Goal: Transaction & Acquisition: Purchase product/service

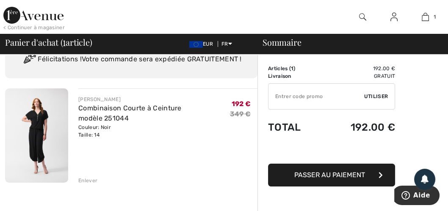
scroll to position [42, 0]
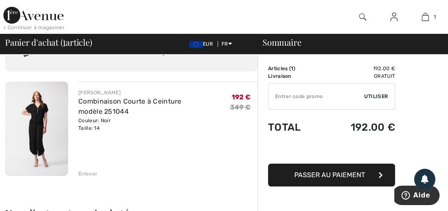
click at [379, 97] on span "Utiliser" at bounding box center [376, 97] width 24 height 8
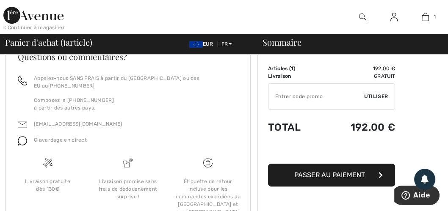
scroll to position [381, 0]
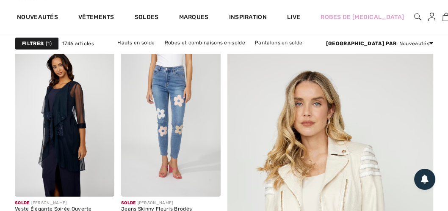
scroll to position [127, 0]
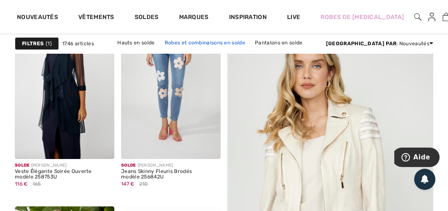
click at [222, 42] on link "Robes et combinaisons en solde" at bounding box center [204, 42] width 89 height 11
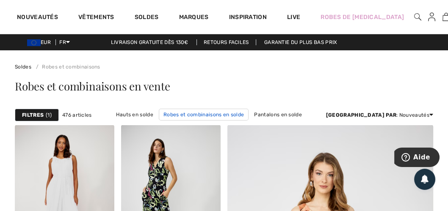
click at [221, 116] on link "Robes et combinaisons en solde" at bounding box center [204, 115] width 90 height 12
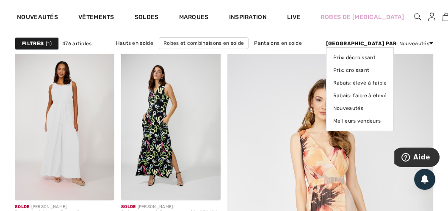
scroll to position [85, 0]
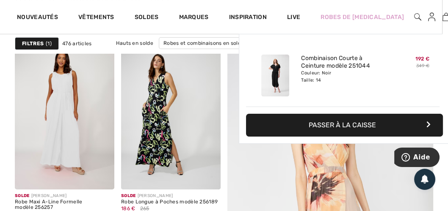
click at [442, 17] on img at bounding box center [445, 17] width 7 height 10
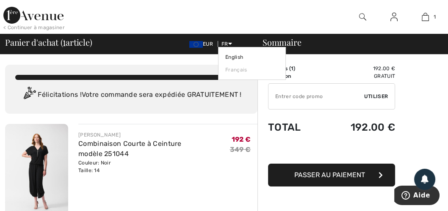
click at [231, 43] on icon at bounding box center [230, 44] width 4 height 6
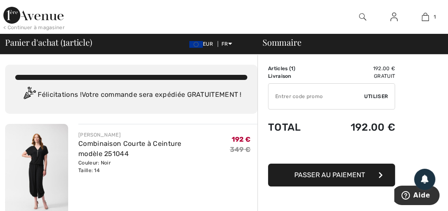
click at [203, 45] on span "EUR" at bounding box center [202, 44] width 27 height 6
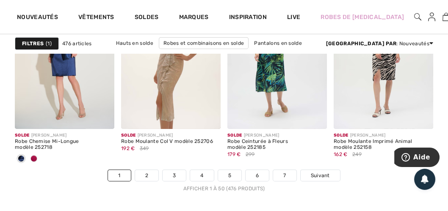
scroll to position [2951, 0]
click at [287, 174] on link "7" at bounding box center [284, 176] width 23 height 11
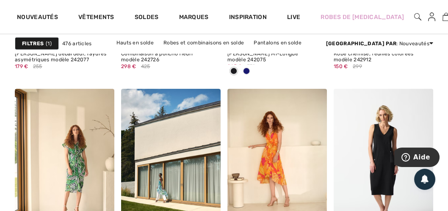
scroll to position [2669, 0]
